Goal: Task Accomplishment & Management: Use online tool/utility

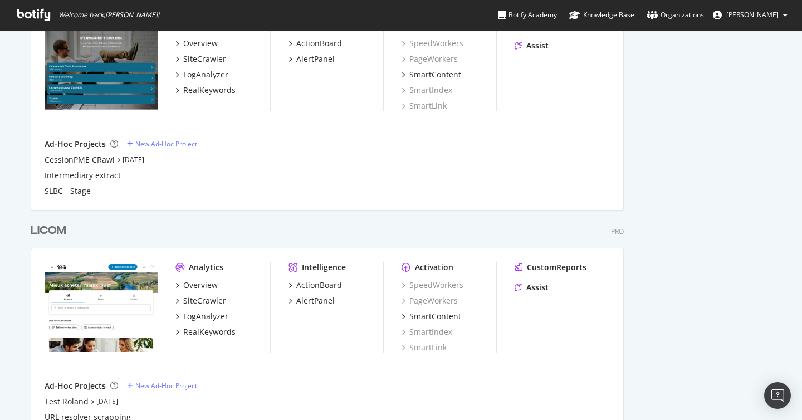
scroll to position [1233, 0]
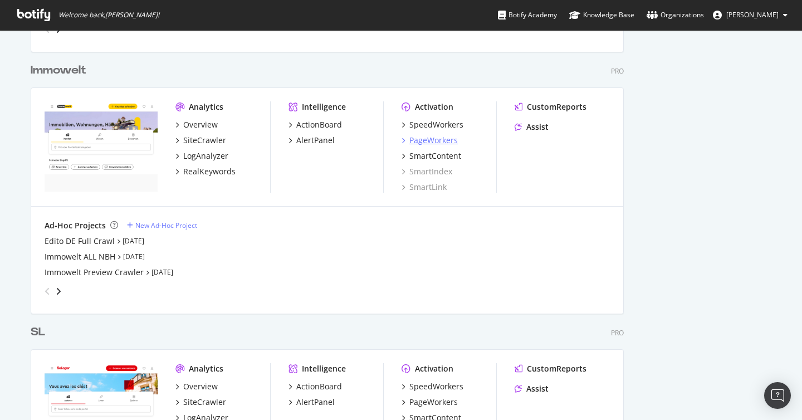
click at [432, 137] on div "PageWorkers" at bounding box center [433, 140] width 48 height 11
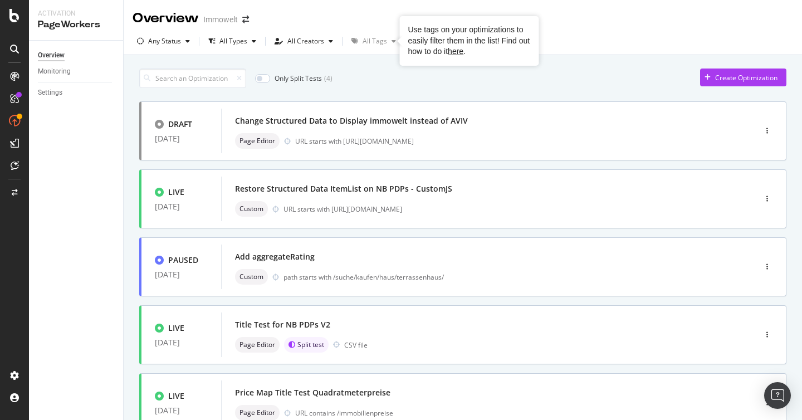
click at [625, 71] on div "Only Split Tests ( 4 ) Create Optimization" at bounding box center [462, 77] width 647 height 19
click at [626, 35] on div "Any Status All Types All Creators All Tags Sort by: Creation Date" at bounding box center [463, 43] width 678 height 22
click at [627, 12] on div "Overview Immowelt" at bounding box center [463, 14] width 678 height 28
click at [768, 132] on div "button" at bounding box center [766, 130] width 11 height 7
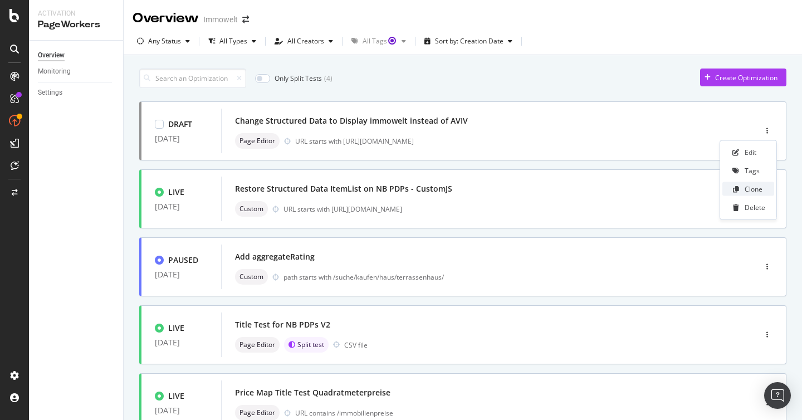
click at [751, 189] on div "Clone" at bounding box center [753, 188] width 18 height 9
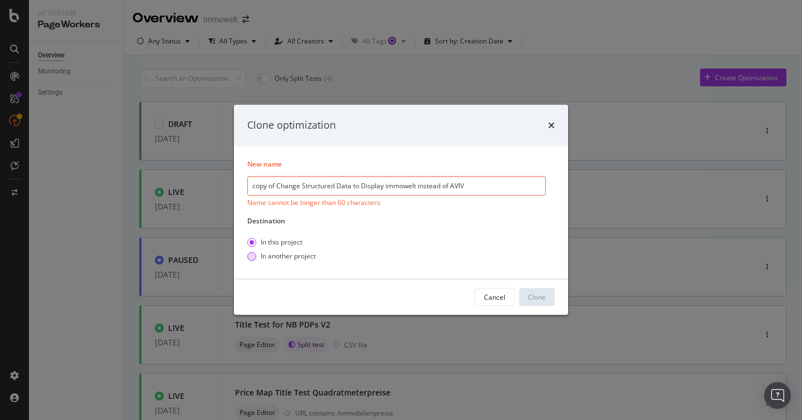
click at [298, 257] on div "In another project" at bounding box center [287, 256] width 55 height 9
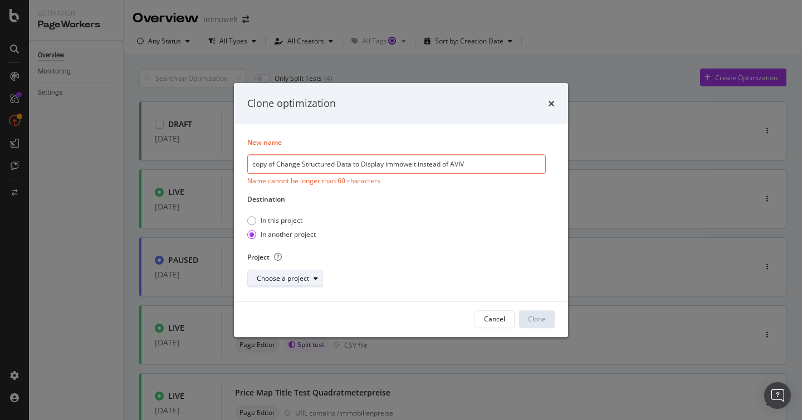
click at [302, 275] on div "Choose a project" at bounding box center [283, 278] width 52 height 7
click at [552, 102] on icon "times" at bounding box center [551, 103] width 7 height 9
